Goal: Information Seeking & Learning: Learn about a topic

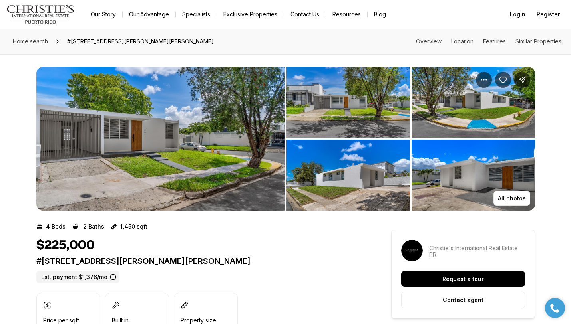
click at [230, 127] on img "View image gallery" at bounding box center [160, 139] width 248 height 144
click at [206, 130] on img "View image gallery" at bounding box center [160, 139] width 248 height 144
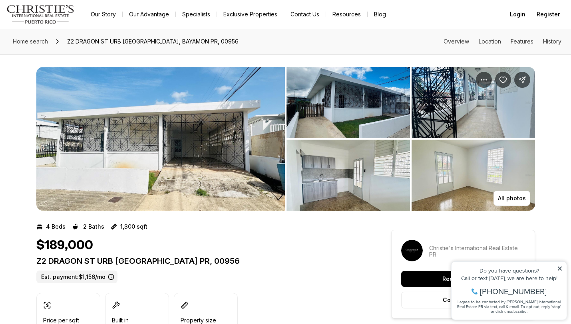
click at [135, 143] on img "View image gallery" at bounding box center [160, 139] width 248 height 144
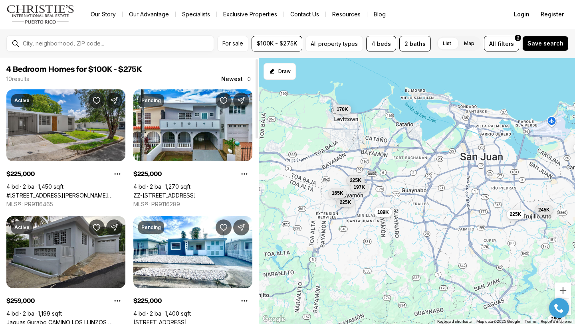
drag, startPoint x: 0, startPoint y: 0, endPoint x: 113, endPoint y: 53, distance: 125.3
click at [238, 80] on div "4 Bedroom Homes for $100K - $275K 10 results Newest Active $225,000 4 bd 2 ba 1…" at bounding box center [129, 191] width 259 height 266
